Goal: Communication & Community: Participate in discussion

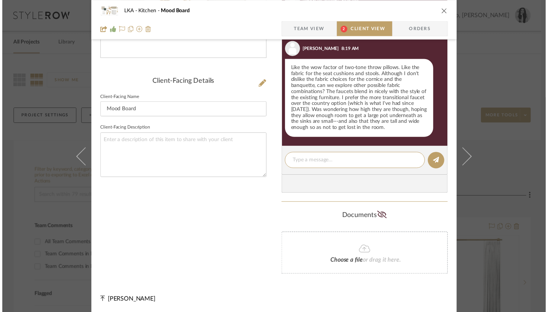
scroll to position [12, 0]
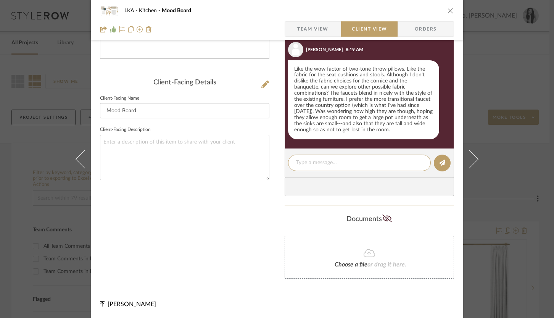
click at [447, 12] on icon "close" at bounding box center [450, 11] width 6 height 6
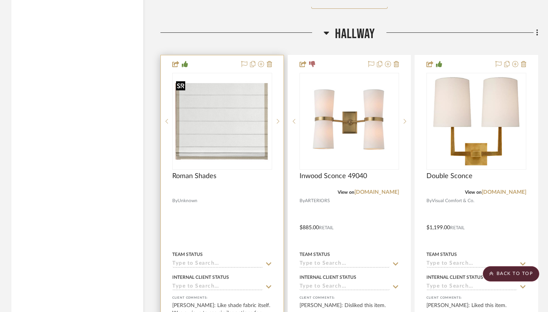
scroll to position [2328, 0]
click at [252, 110] on img "0" at bounding box center [222, 122] width 98 height 81
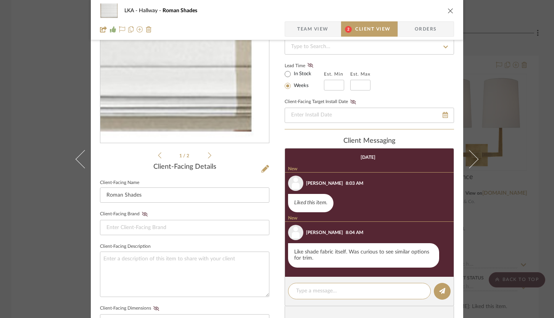
scroll to position [74, 0]
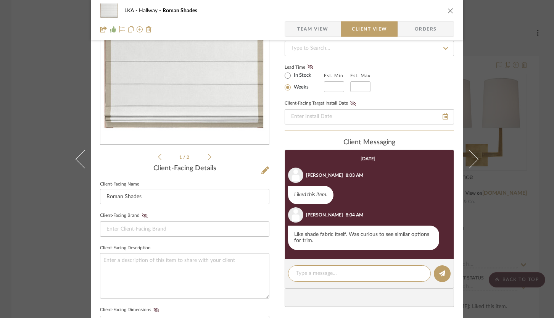
click at [447, 13] on icon "close" at bounding box center [450, 11] width 6 height 6
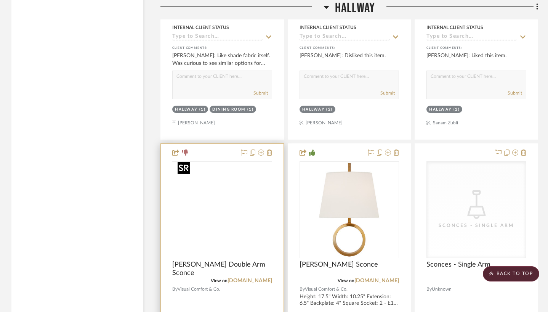
scroll to position [2815, 0]
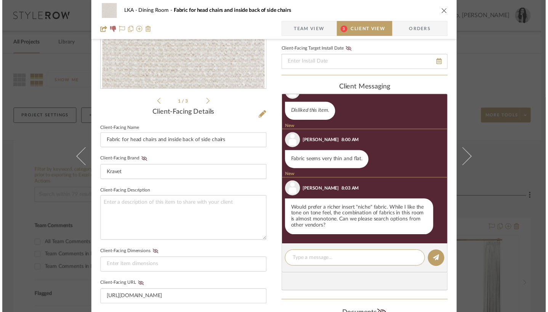
scroll to position [9, 0]
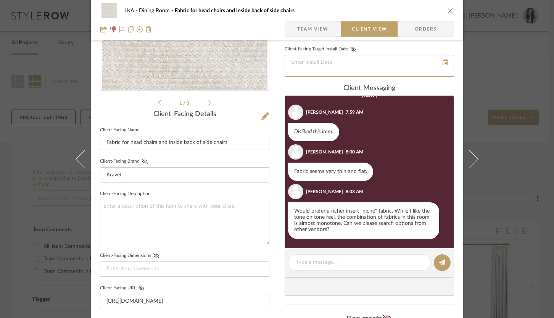
click at [447, 8] on icon "close" at bounding box center [450, 11] width 6 height 6
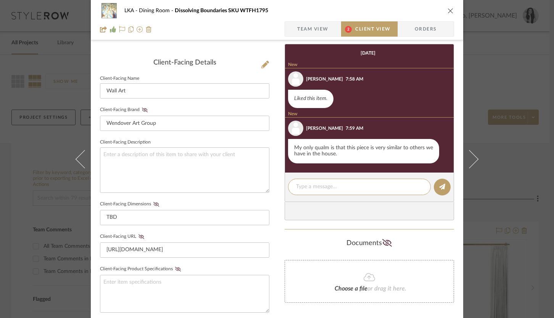
scroll to position [208, 0]
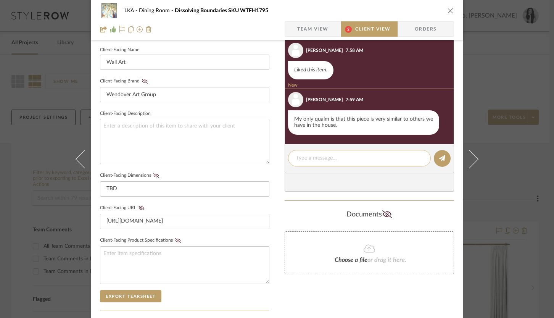
click at [335, 157] on textarea at bounding box center [359, 158] width 127 height 8
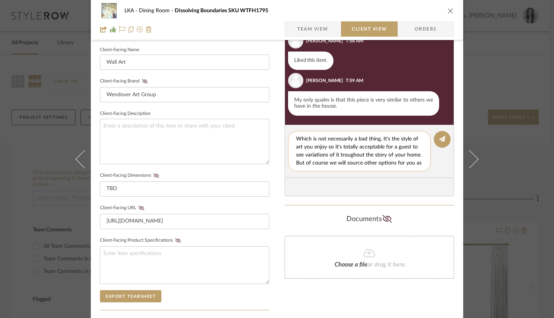
scroll to position [7, 0]
click at [0, 0] on span "enjoy" at bounding box center [0, 0] width 0 height 0
click at [358, 146] on textarea "Which is not necessarily a bad thing. It's the style of art you enjoy, so it's …" at bounding box center [362, 151] width 132 height 32
click at [0, 0] on span "throughout" at bounding box center [0, 0] width 0 height 0
type textarea "Which is not necessarily a bad thing. It's the style of art you enjoy, so it's …"
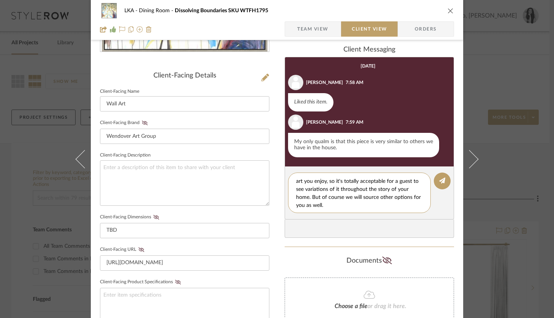
scroll to position [151, 0]
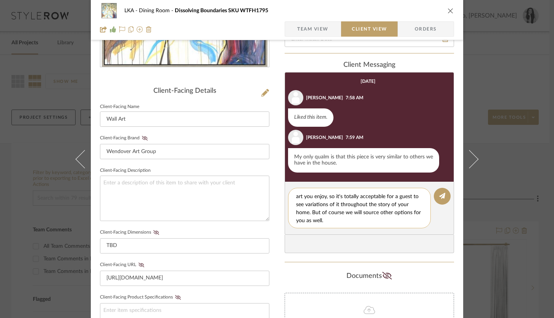
click at [340, 222] on textarea "Which is not necessarily a bad thing. It's the style of art you enjoy, so it's …" at bounding box center [362, 208] width 132 height 32
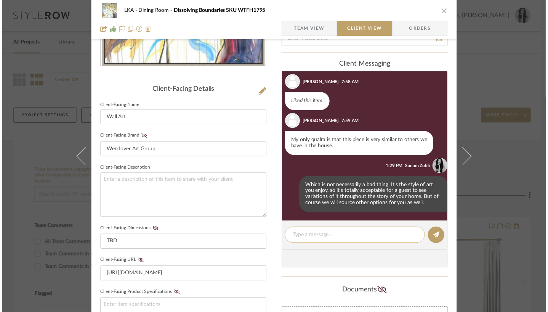
scroll to position [15, 0]
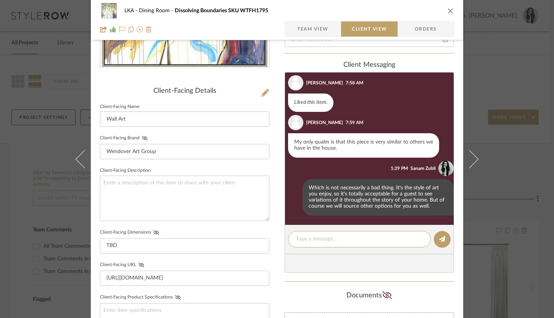
click at [447, 11] on icon "close" at bounding box center [450, 11] width 6 height 6
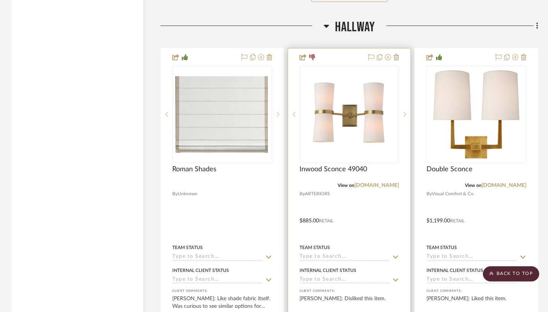
scroll to position [3671, 0]
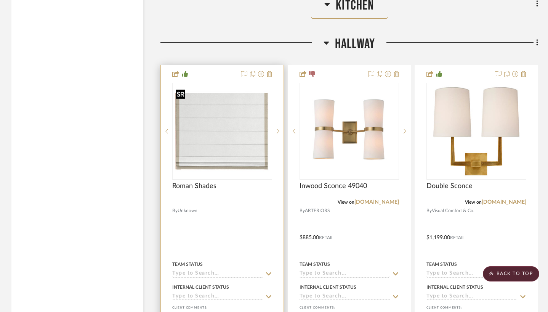
click at [0, 0] on img at bounding box center [0, 0] width 0 height 0
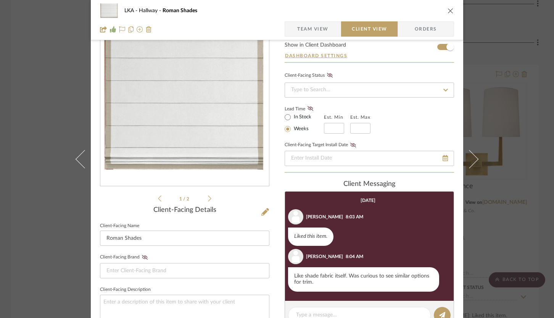
scroll to position [0, 0]
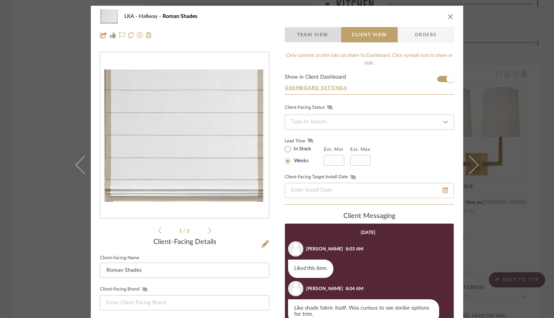
click at [318, 32] on span "Team View" at bounding box center [312, 34] width 31 height 15
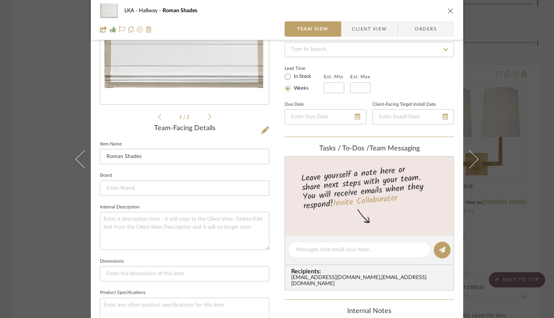
scroll to position [250, 0]
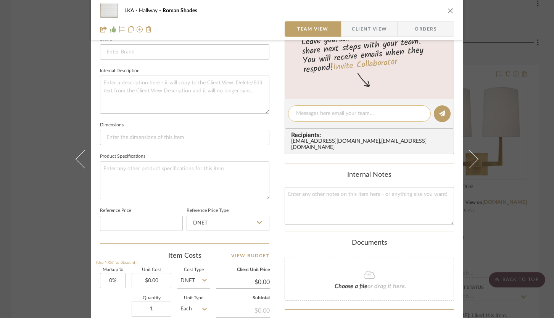
click at [310, 114] on textarea at bounding box center [359, 113] width 127 height 8
type textarea "New trim options have been ordered from S&S"
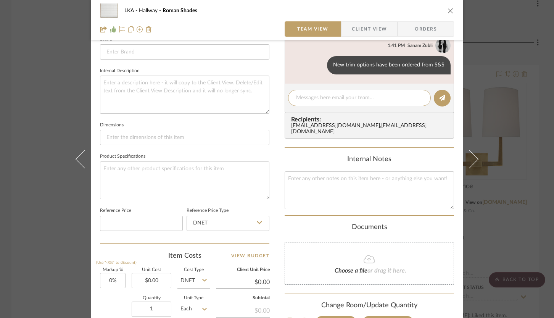
click at [447, 10] on icon "close" at bounding box center [450, 11] width 6 height 6
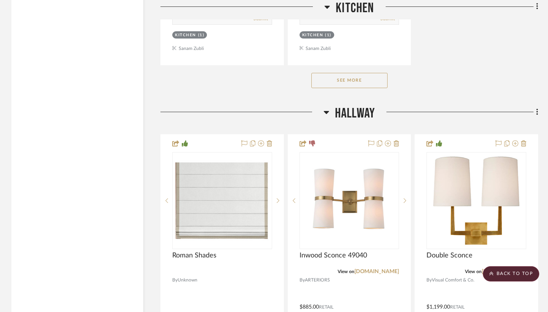
scroll to position [3529, 0]
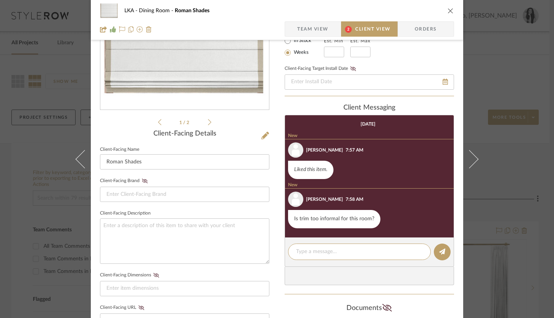
scroll to position [148, 0]
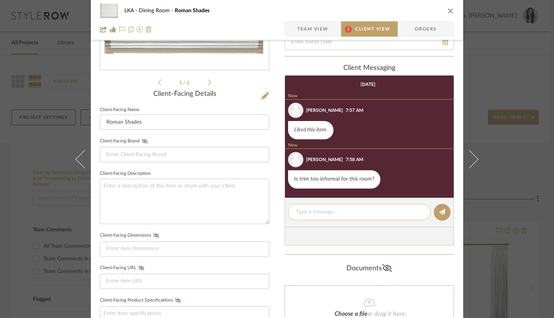
click at [314, 212] on textarea at bounding box center [359, 212] width 127 height 8
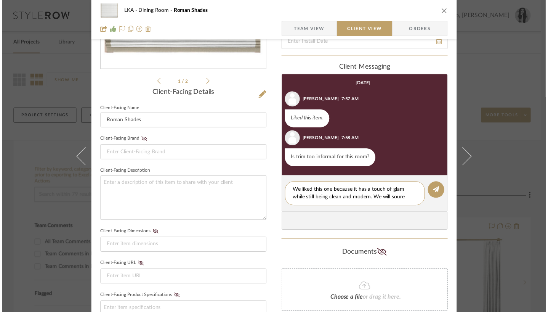
scroll to position [0, 0]
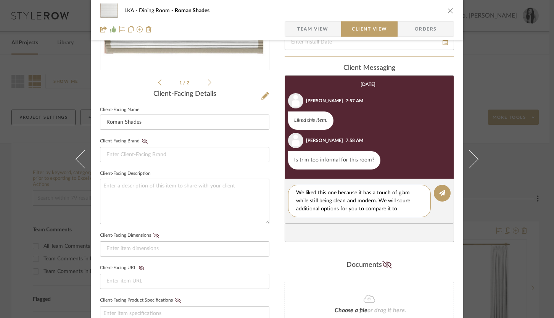
type textarea "We liked this one because it has a touch of glam while still being clean and mo…"
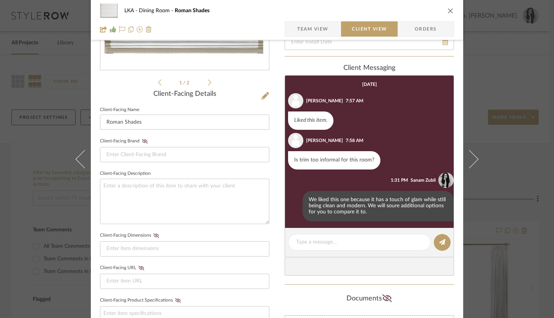
click at [447, 13] on icon "close" at bounding box center [450, 11] width 6 height 6
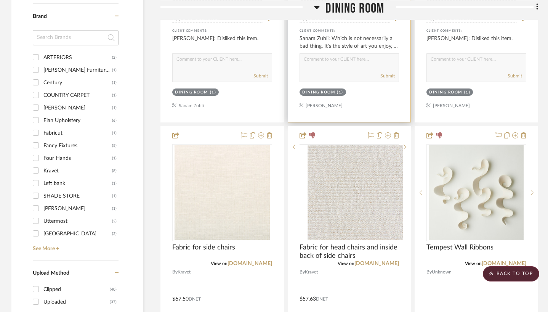
scroll to position [854, 0]
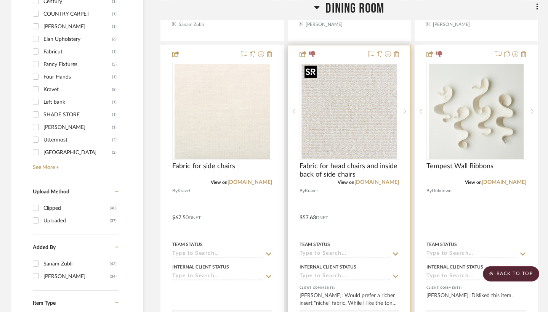
click at [352, 140] on img "0" at bounding box center [349, 111] width 95 height 95
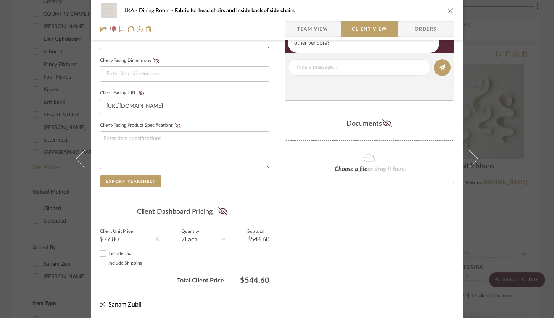
scroll to position [164, 0]
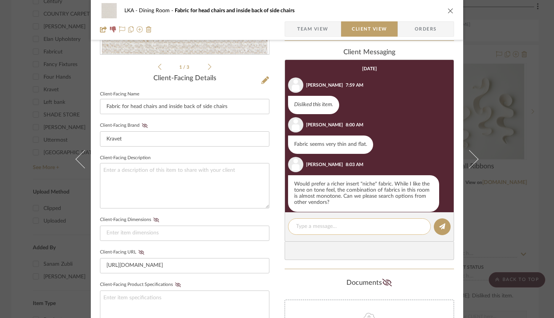
click at [333, 228] on textarea at bounding box center [359, 226] width 127 height 8
type textarea "Absolutely! No worries."
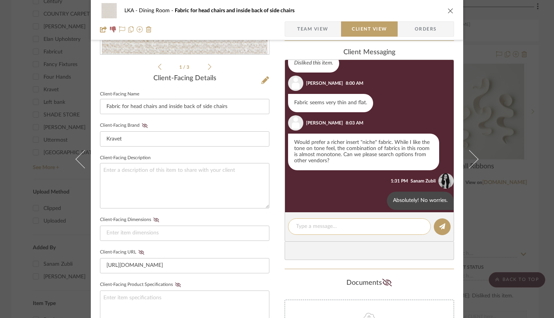
scroll to position [48, 0]
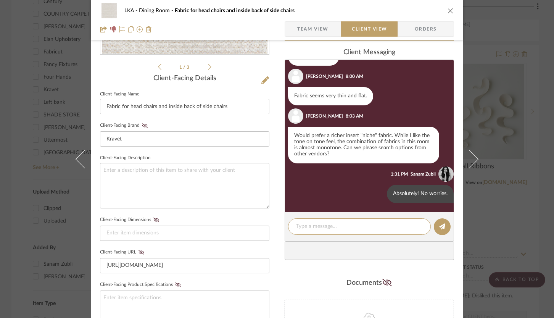
click at [448, 10] on icon "close" at bounding box center [450, 11] width 6 height 6
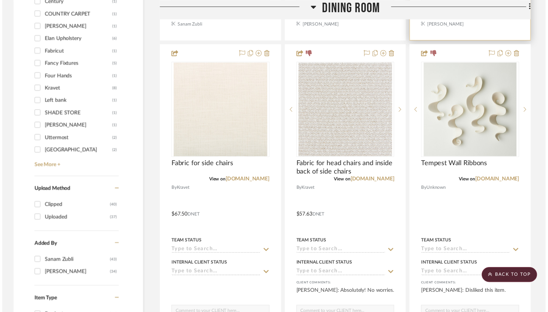
scroll to position [854, 0]
